Goal: Obtain resource: Download file/media

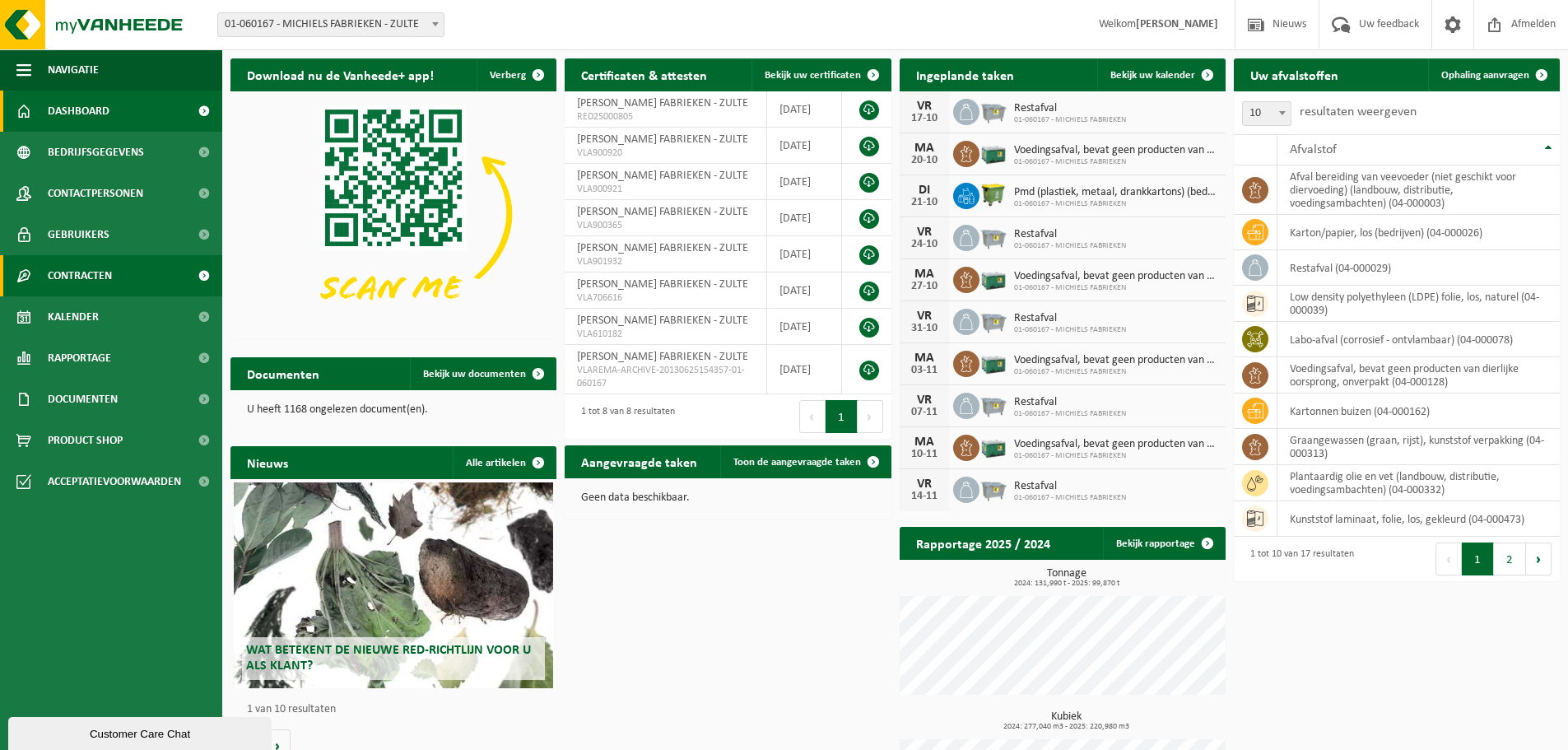
click at [147, 273] on link "Contracten" at bounding box center [111, 276] width 222 height 41
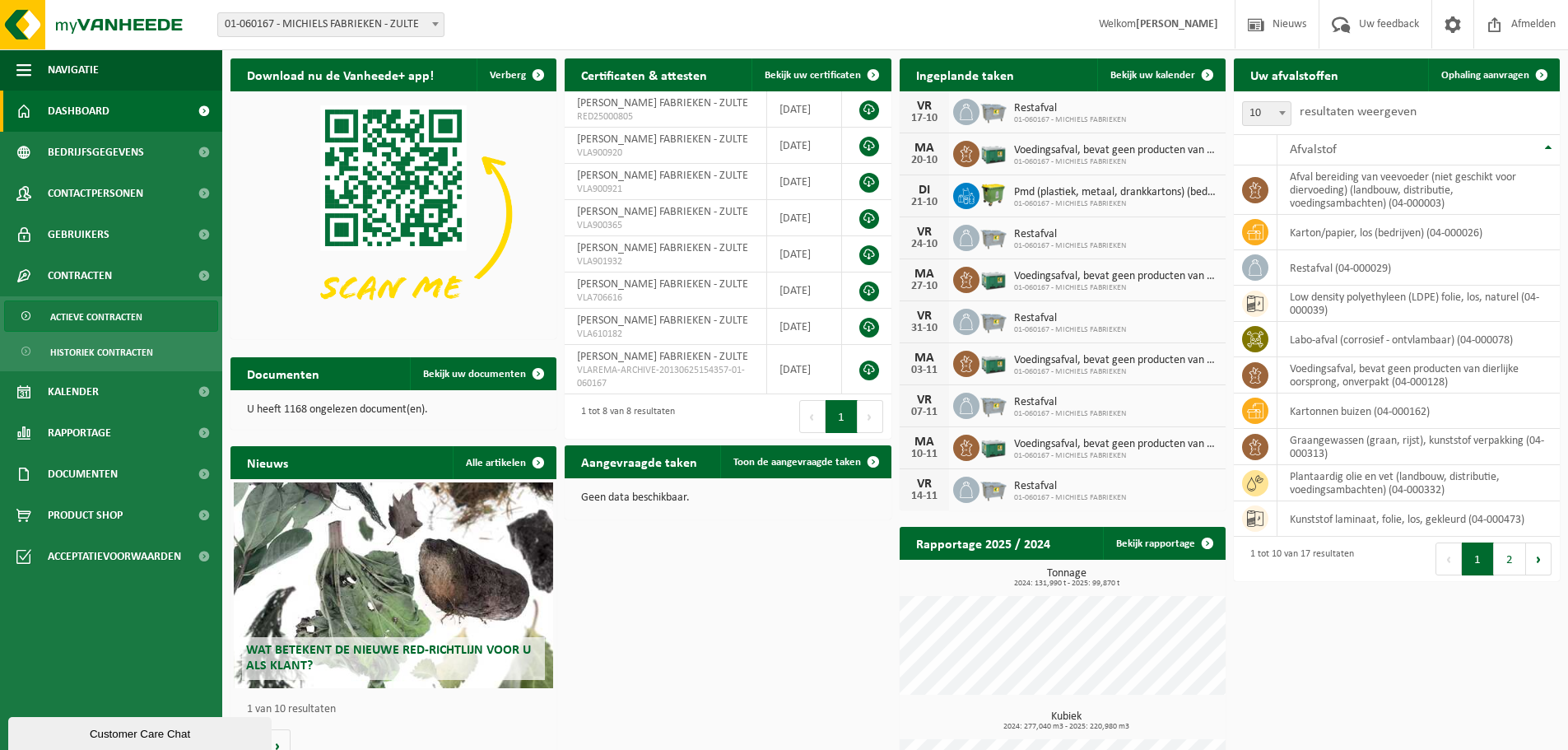
click at [151, 316] on link "Actieve contracten" at bounding box center [110, 316] width 214 height 31
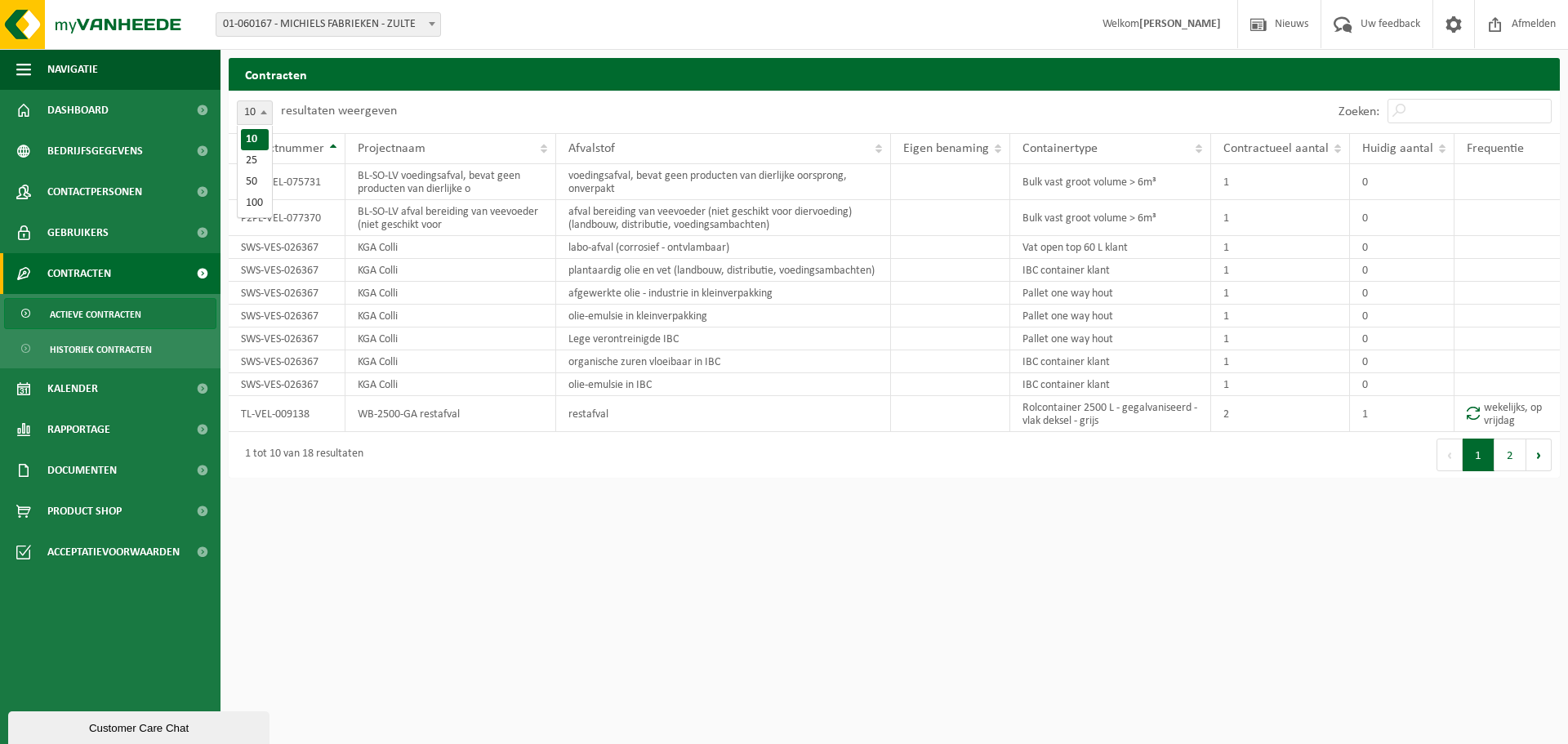
click at [264, 101] on span at bounding box center [263, 111] width 16 height 21
select select "25"
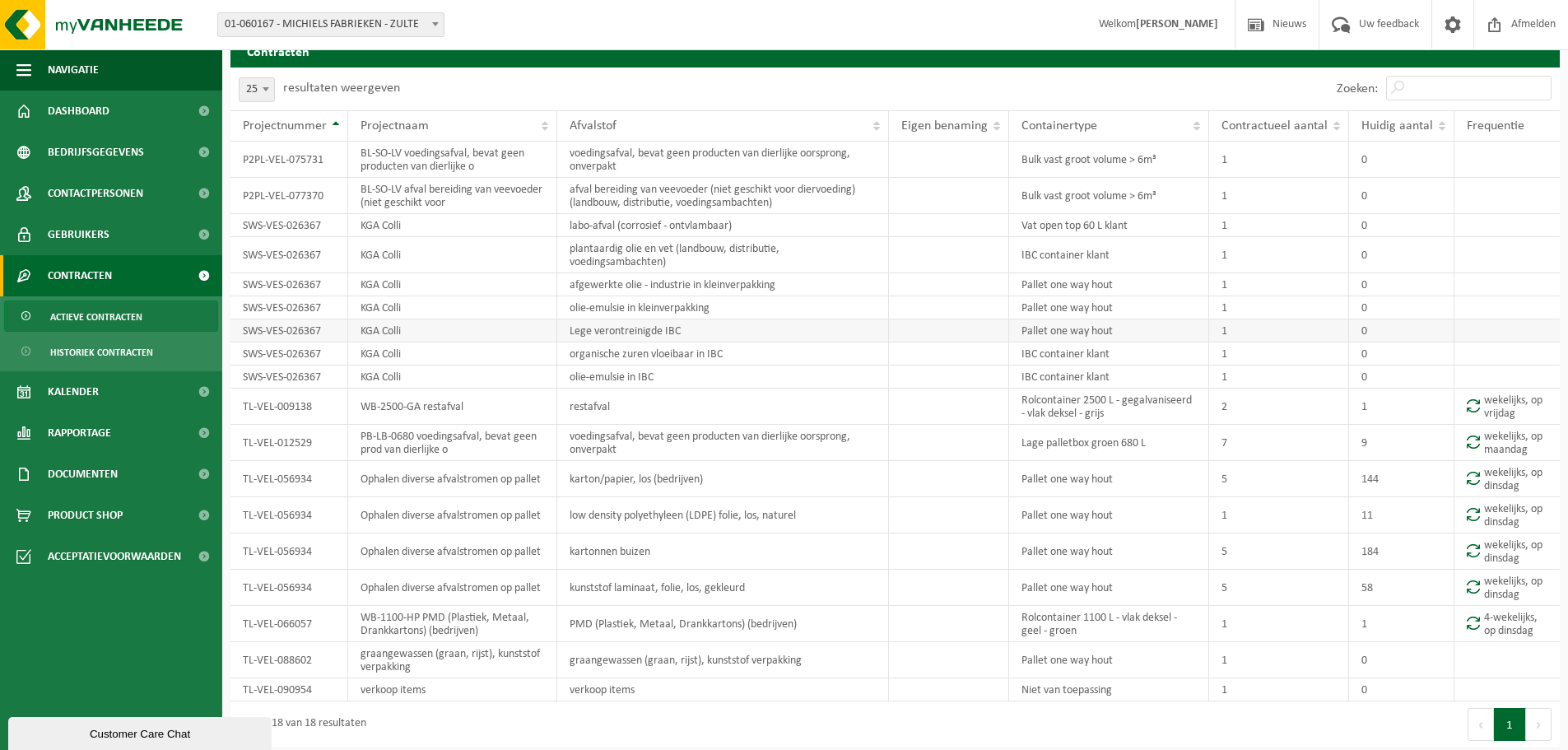
scroll to position [30, 0]
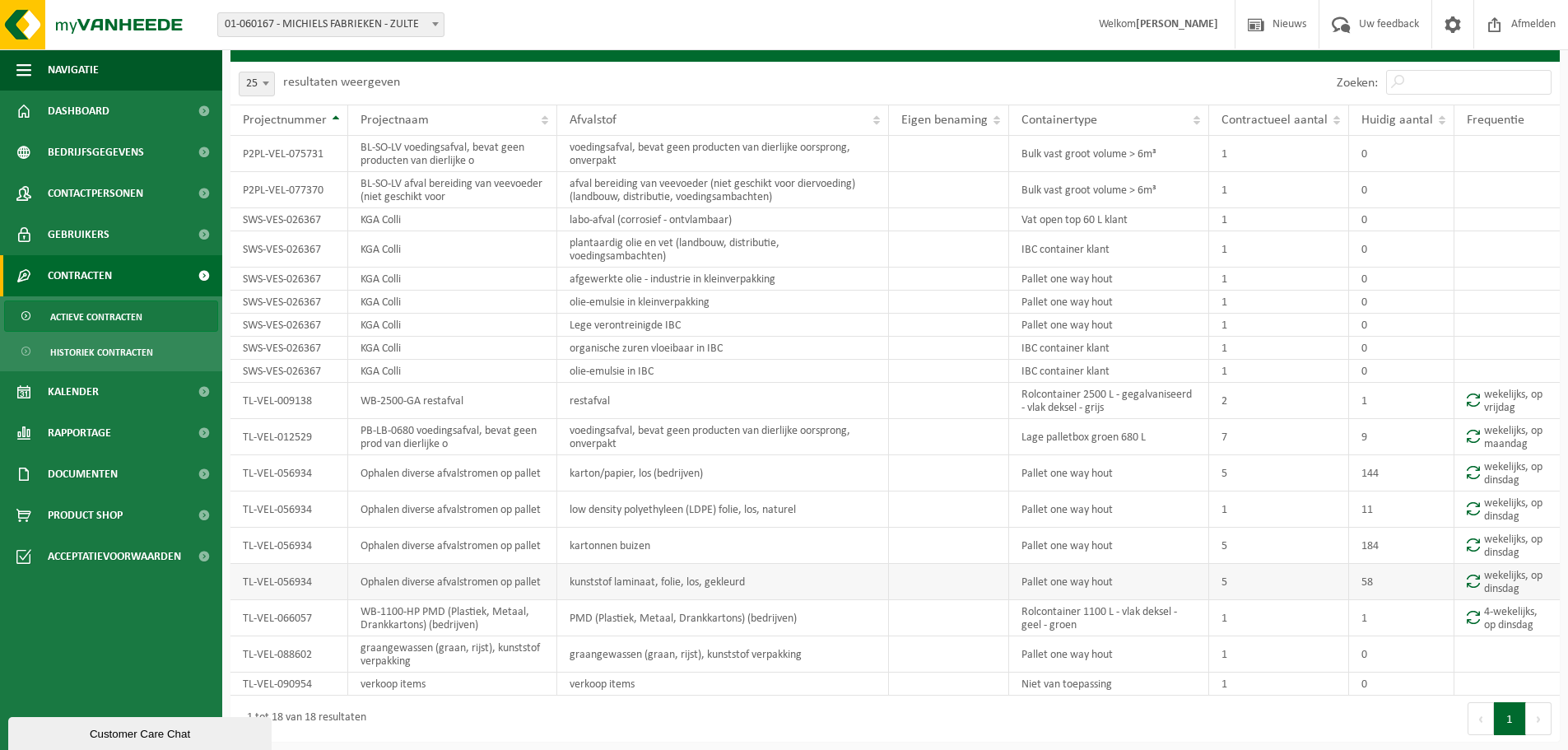
click at [299, 583] on td "TL-VEL-056934" at bounding box center [289, 581] width 118 height 36
click at [517, 578] on td "Ophalen diverse afvalstromen op pallet" at bounding box center [452, 581] width 209 height 36
click at [659, 577] on td "kunststof laminaat, folie, los, gekleurd" at bounding box center [722, 581] width 331 height 36
click at [296, 581] on td "TL-VEL-056934" at bounding box center [289, 581] width 118 height 36
click at [465, 566] on td "Ophalen diverse afvalstromen op pallet" at bounding box center [452, 581] width 209 height 36
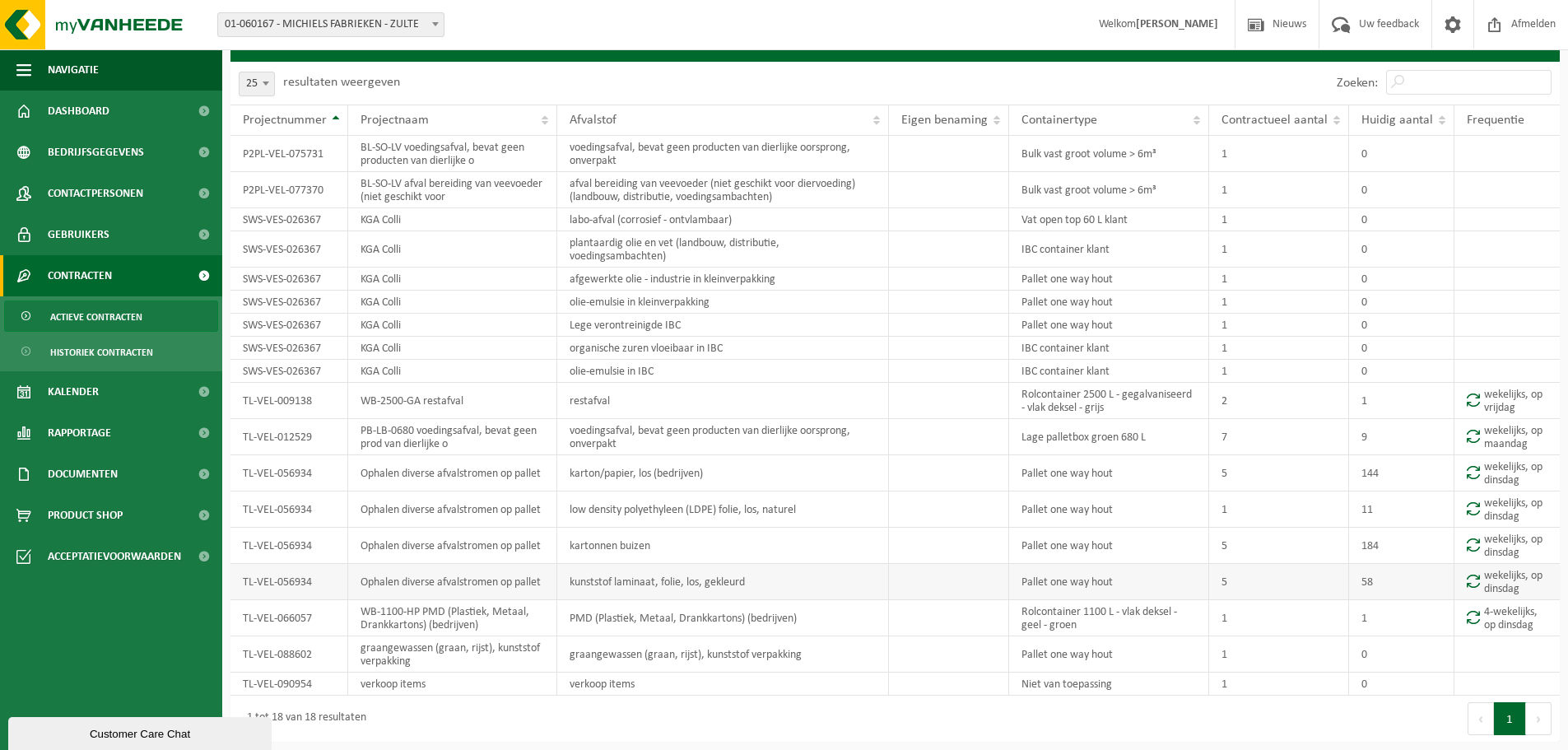
click at [1232, 584] on td "5" at bounding box center [1279, 581] width 139 height 36
click at [1225, 584] on td "5" at bounding box center [1279, 581] width 139 height 36
click at [1070, 584] on td "Pallet one way hout" at bounding box center [1109, 581] width 200 height 36
click at [199, 474] on span at bounding box center [204, 474] width 37 height 41
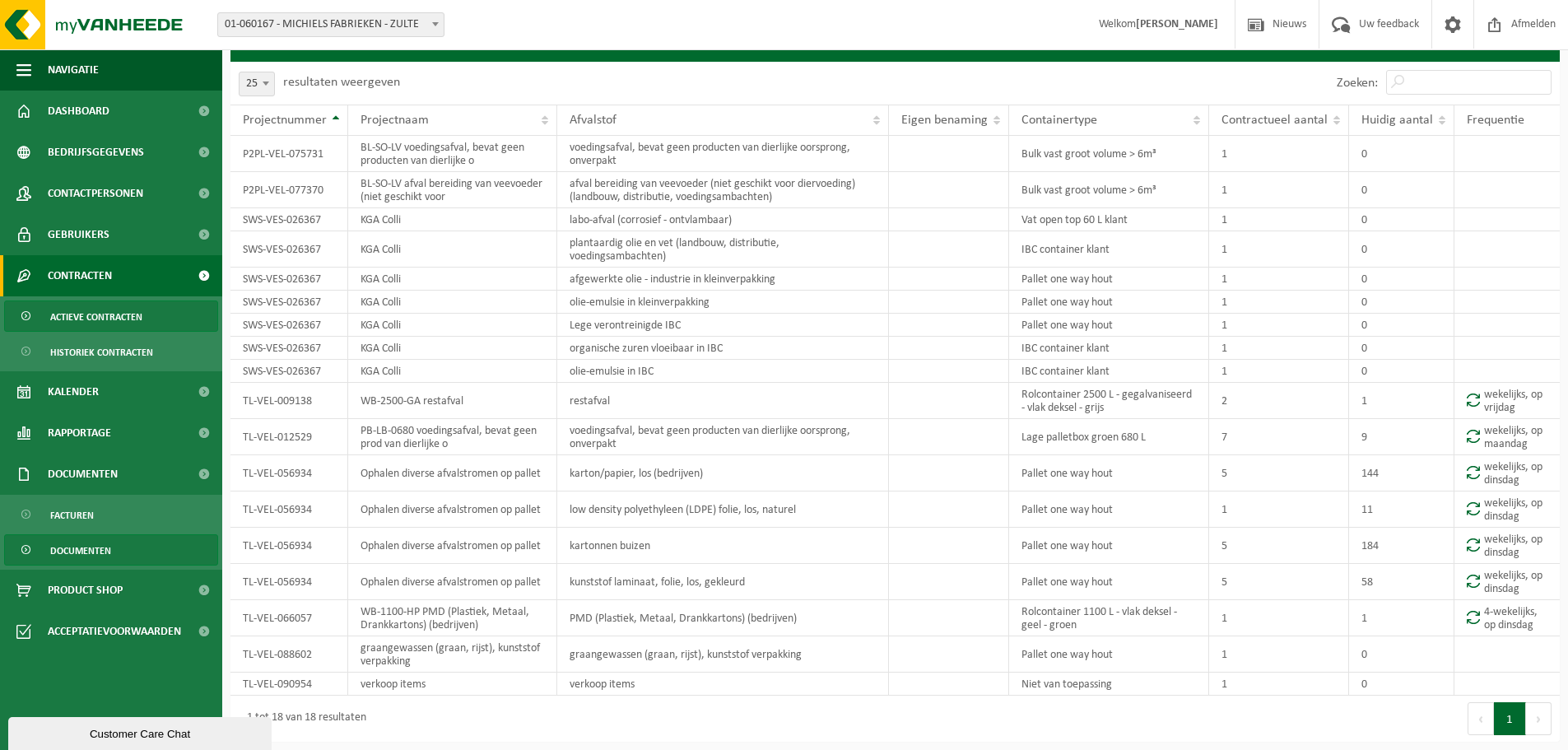
click at [166, 553] on link "Documenten" at bounding box center [110, 549] width 214 height 31
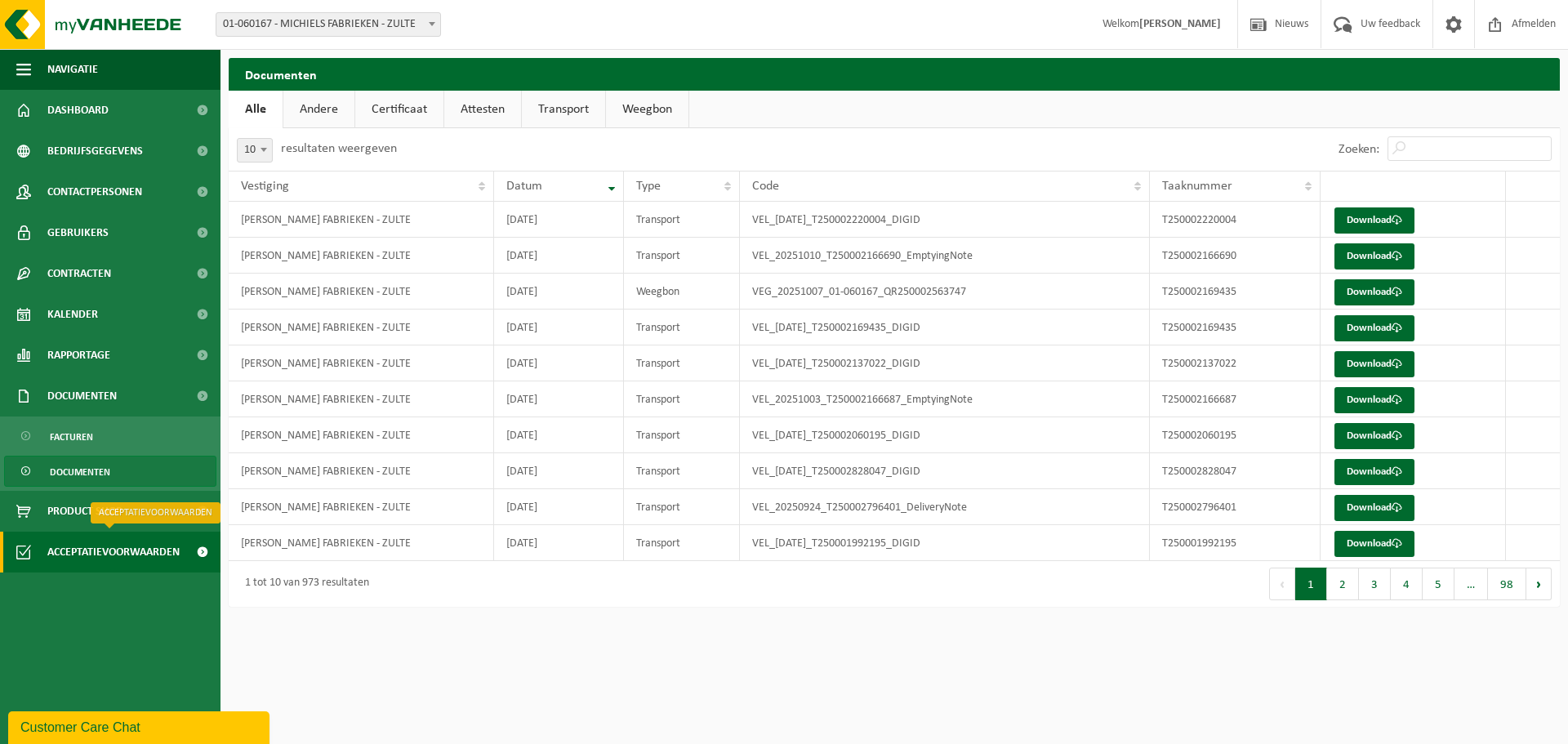
click at [205, 555] on span at bounding box center [202, 552] width 36 height 41
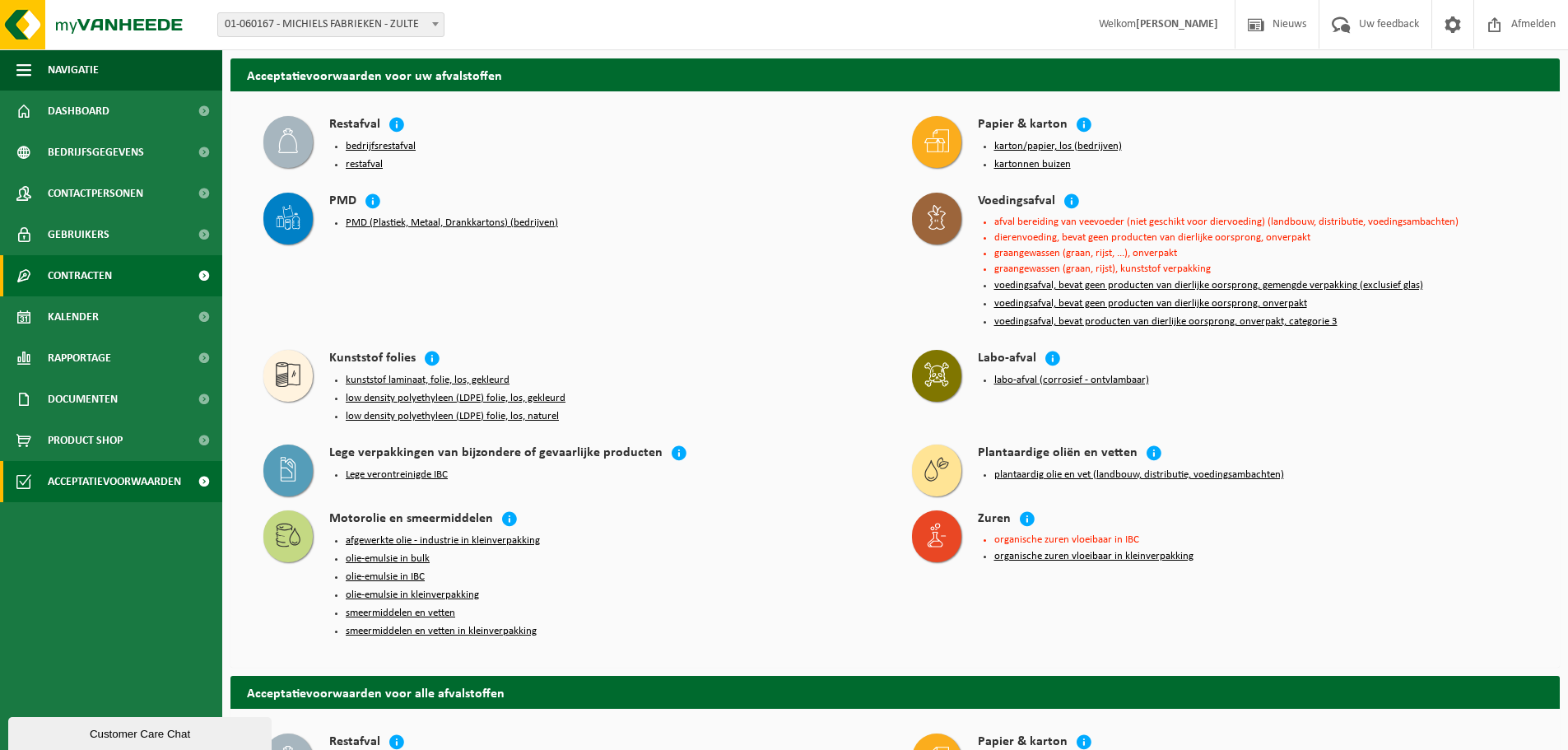
click at [187, 272] on span at bounding box center [204, 276] width 37 height 41
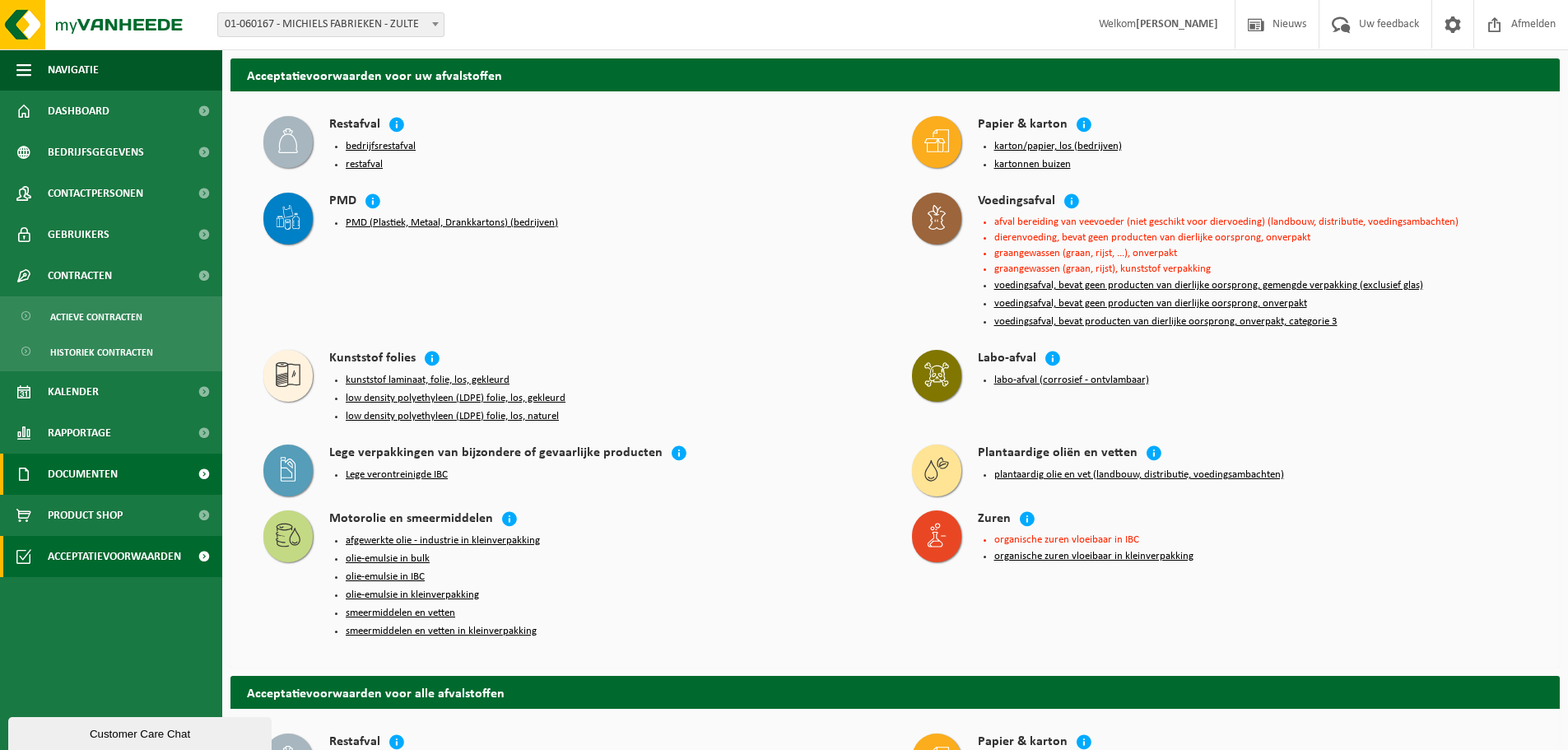
click at [203, 475] on span at bounding box center [204, 474] width 37 height 41
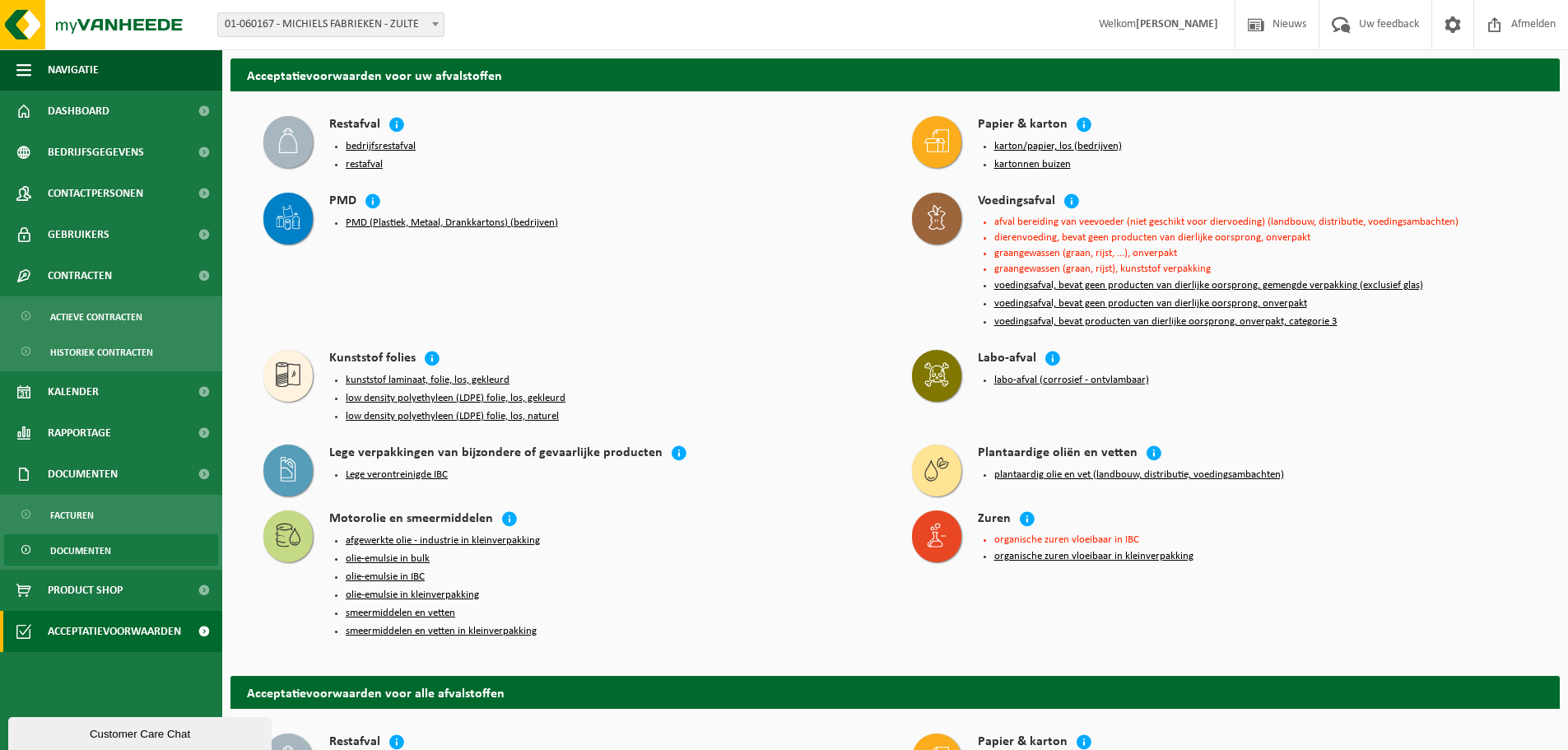
click at [106, 547] on span "Documenten" at bounding box center [80, 550] width 61 height 31
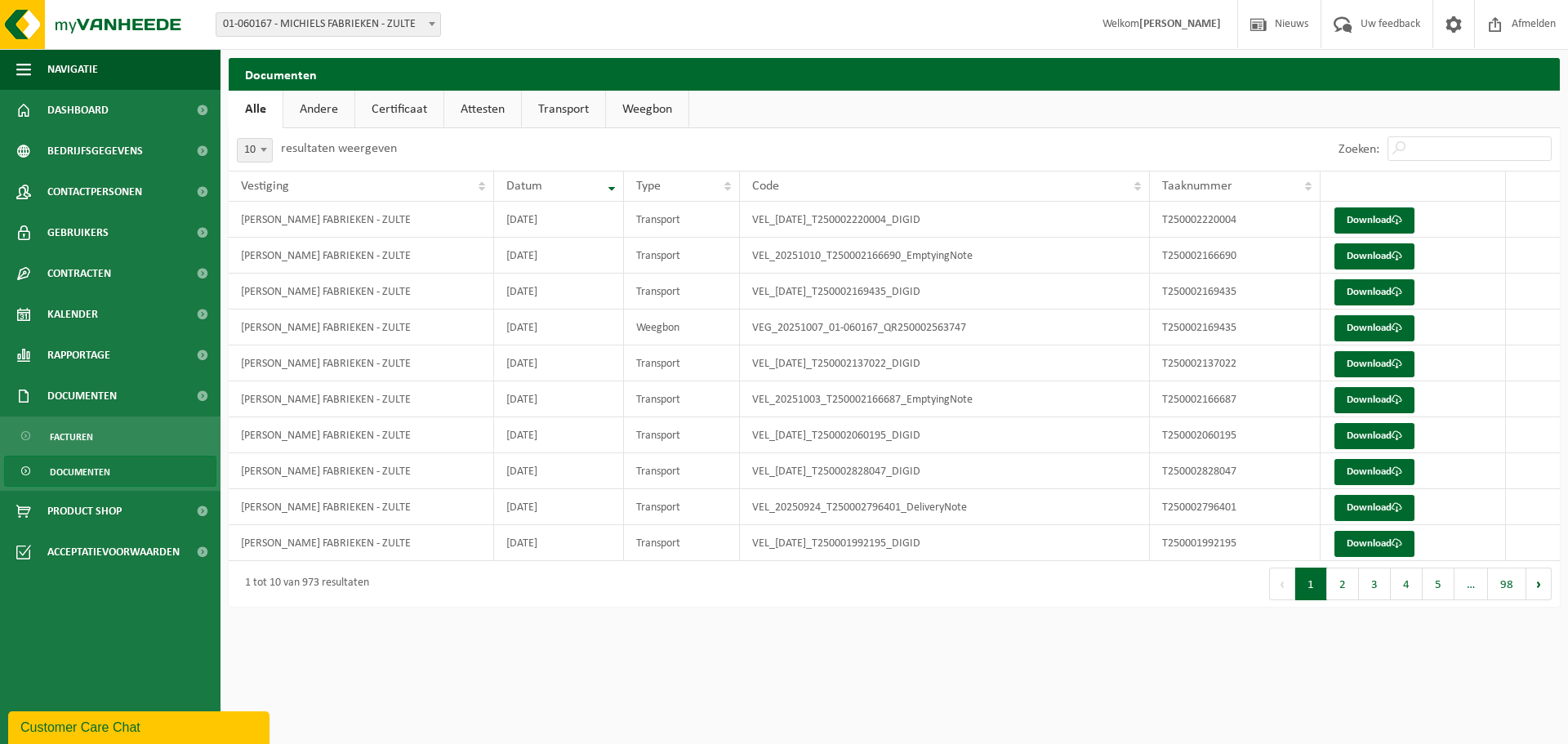
click at [324, 113] on link "Andere" at bounding box center [319, 109] width 71 height 37
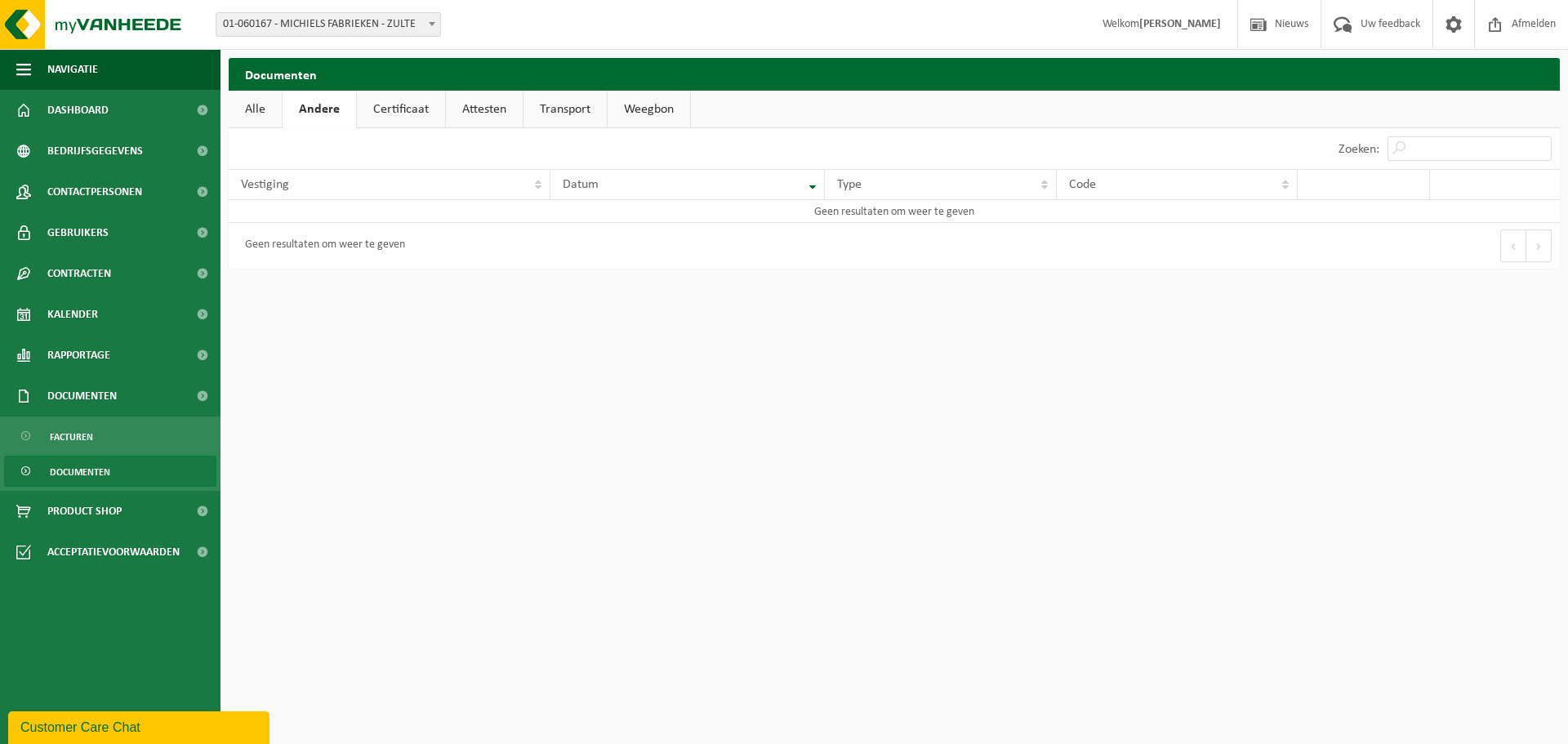
click at [399, 109] on link "Certificaat" at bounding box center [401, 109] width 88 height 37
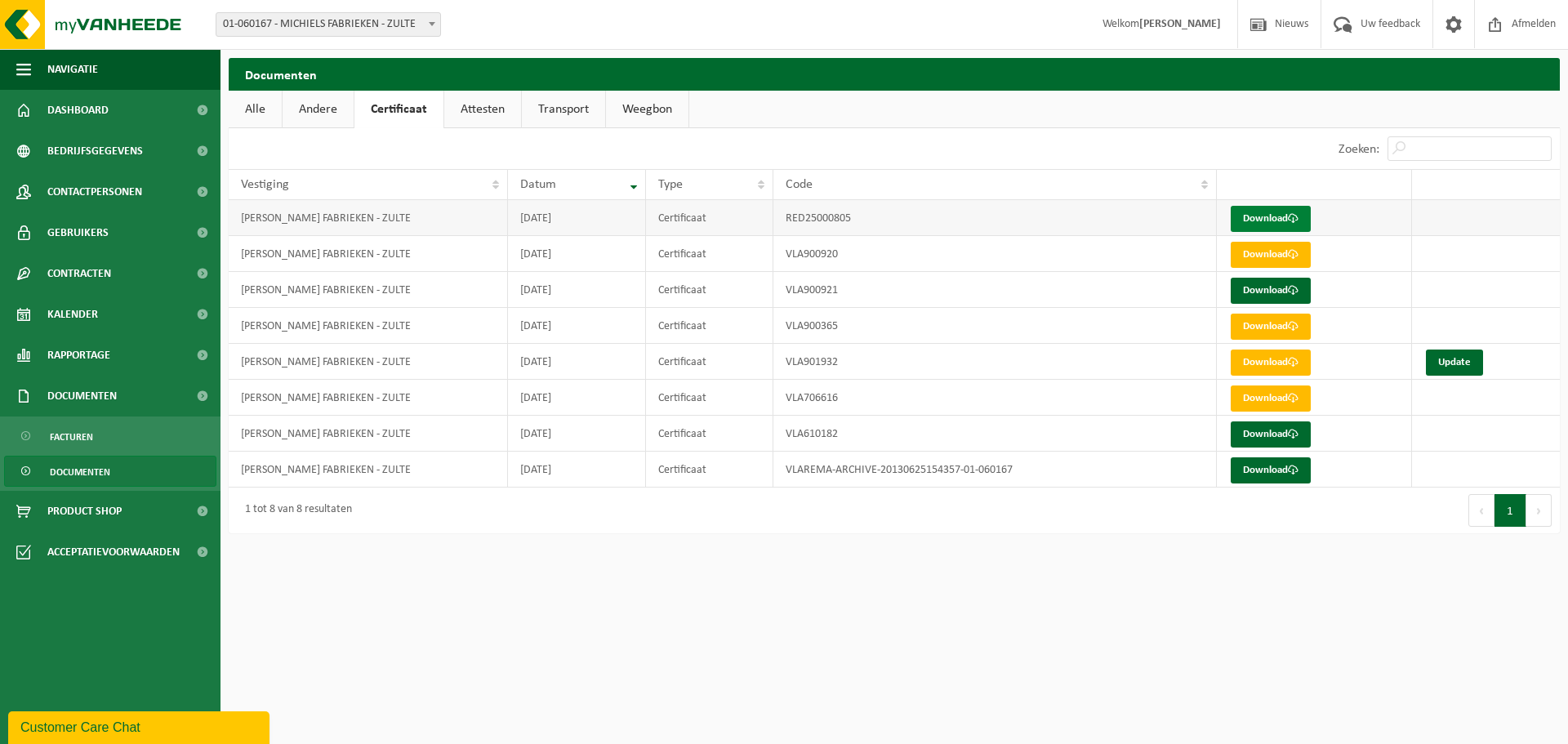
click at [1280, 211] on link "Download" at bounding box center [1271, 219] width 80 height 26
click at [480, 93] on link "Attesten" at bounding box center [482, 109] width 77 height 37
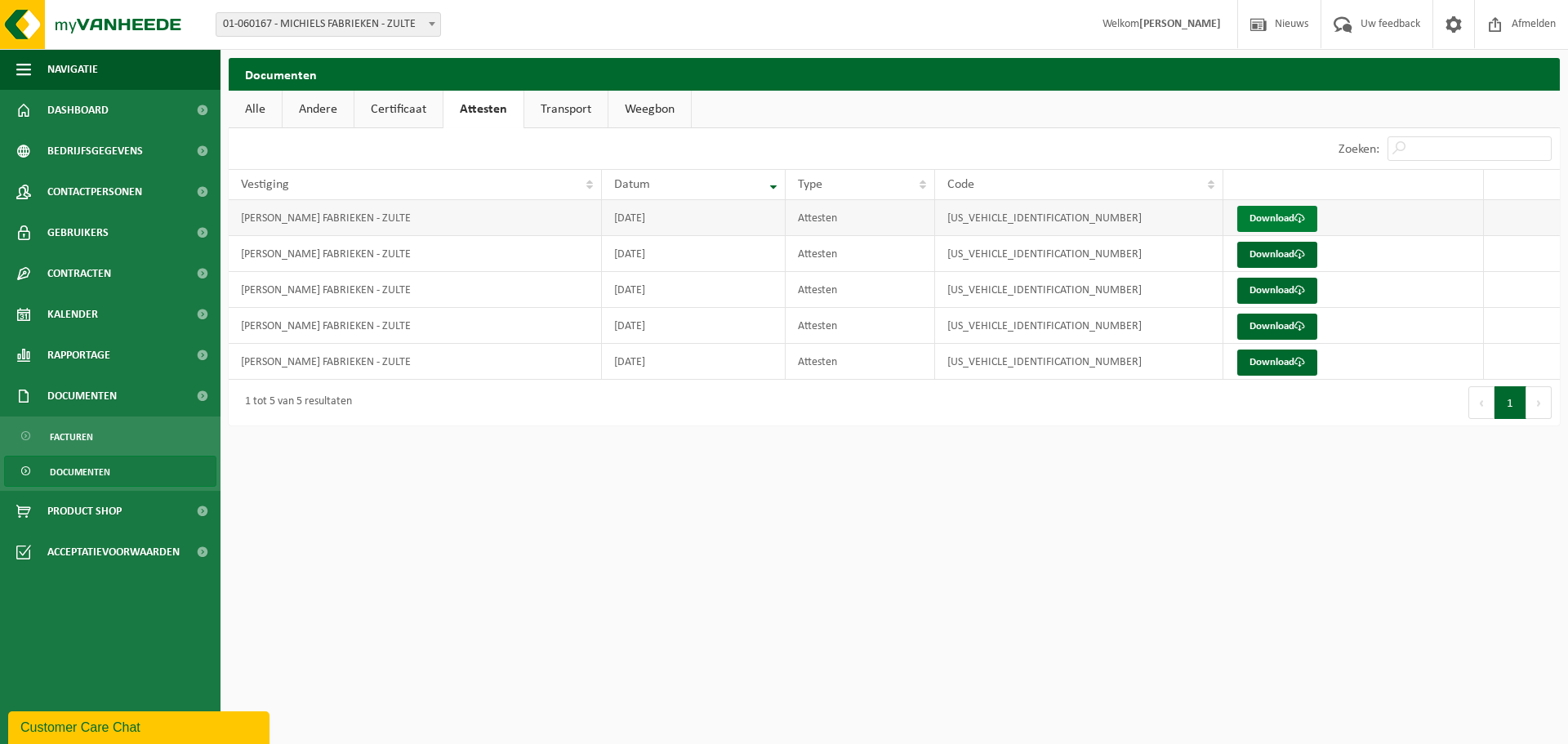
click at [1268, 222] on link "Download" at bounding box center [1277, 219] width 80 height 26
click at [1245, 253] on link "Download" at bounding box center [1277, 255] width 80 height 26
click at [1276, 289] on link "Download" at bounding box center [1277, 291] width 80 height 26
